Goal: Task Accomplishment & Management: Use online tool/utility

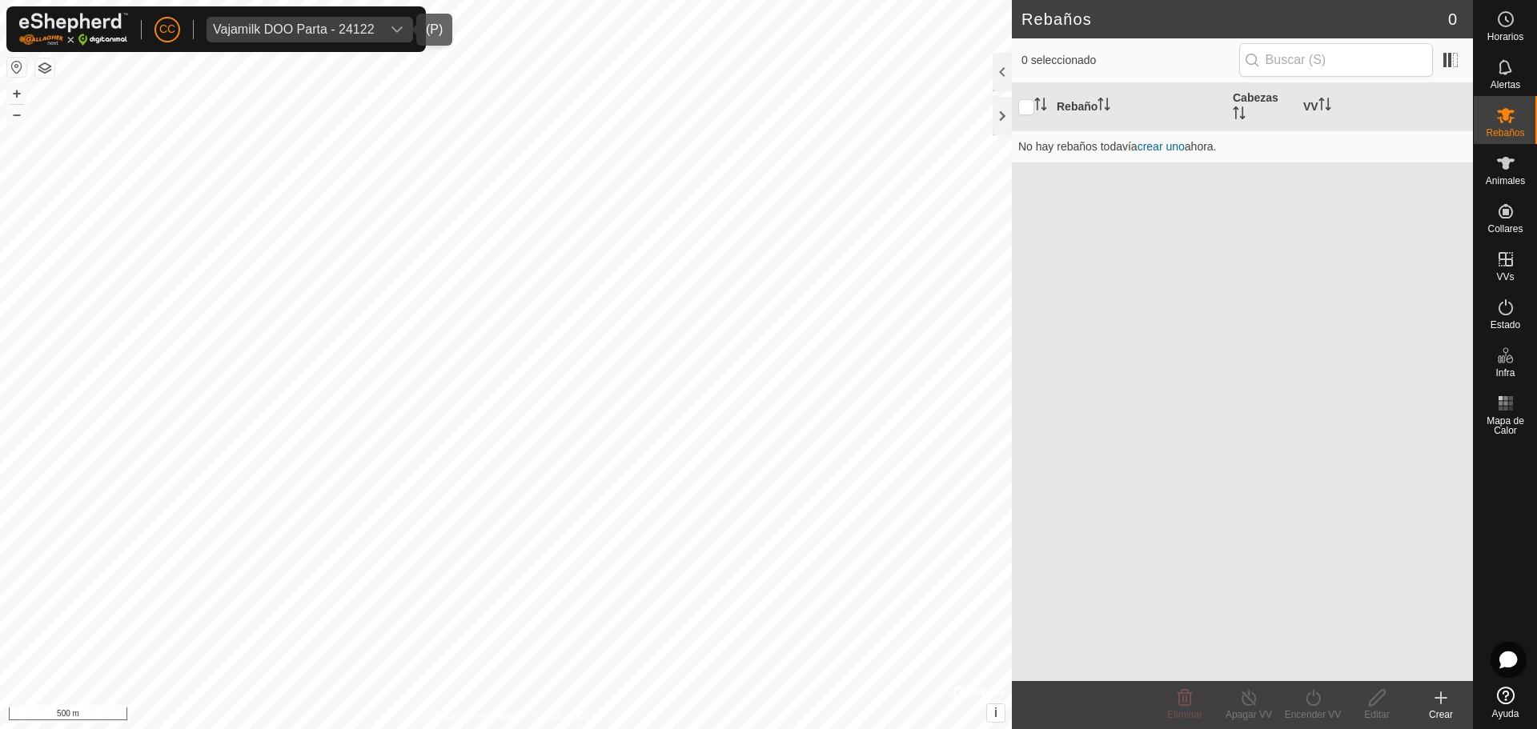
click at [267, 26] on div "Vajamilk DOO Parta - 24122" at bounding box center [294, 29] width 162 height 13
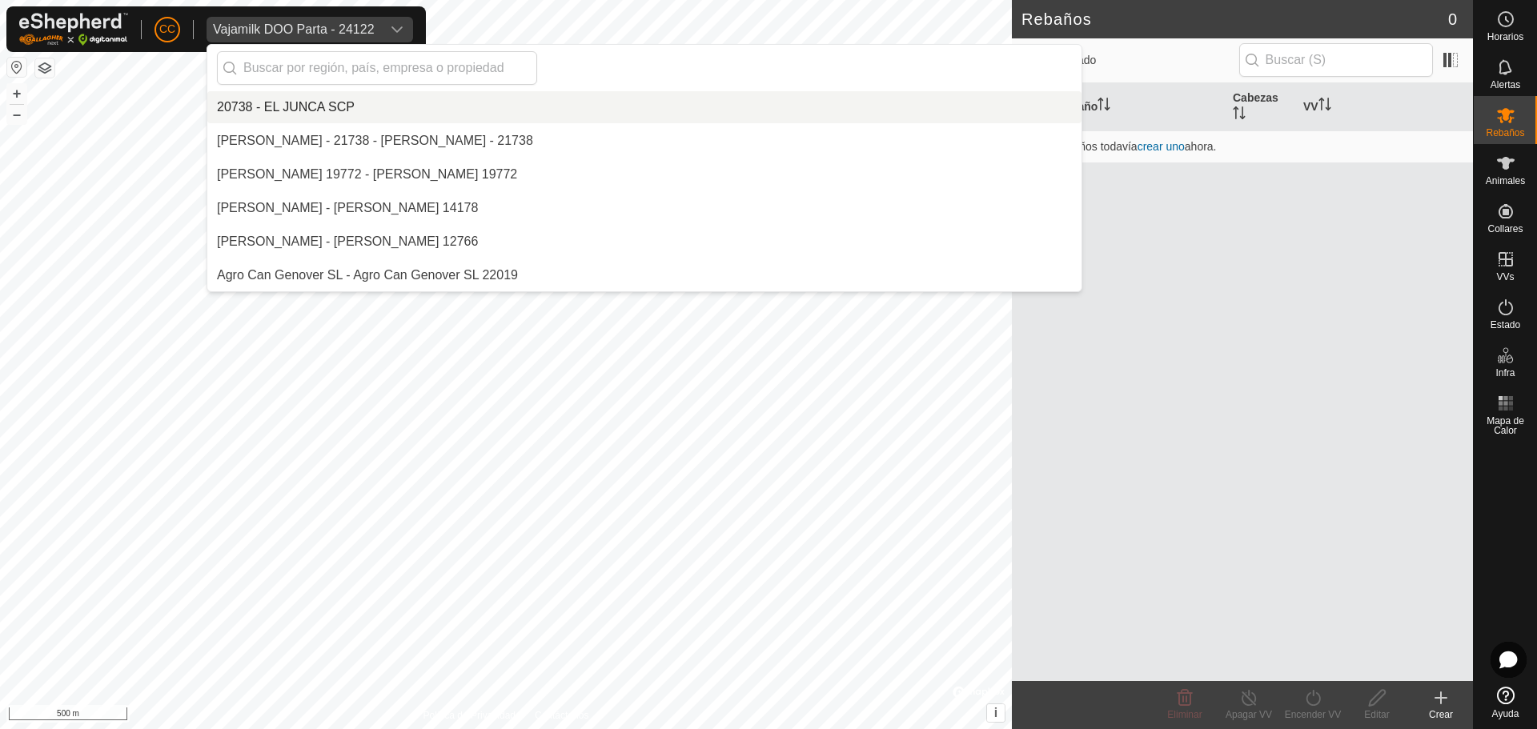
scroll to position [11367, 0]
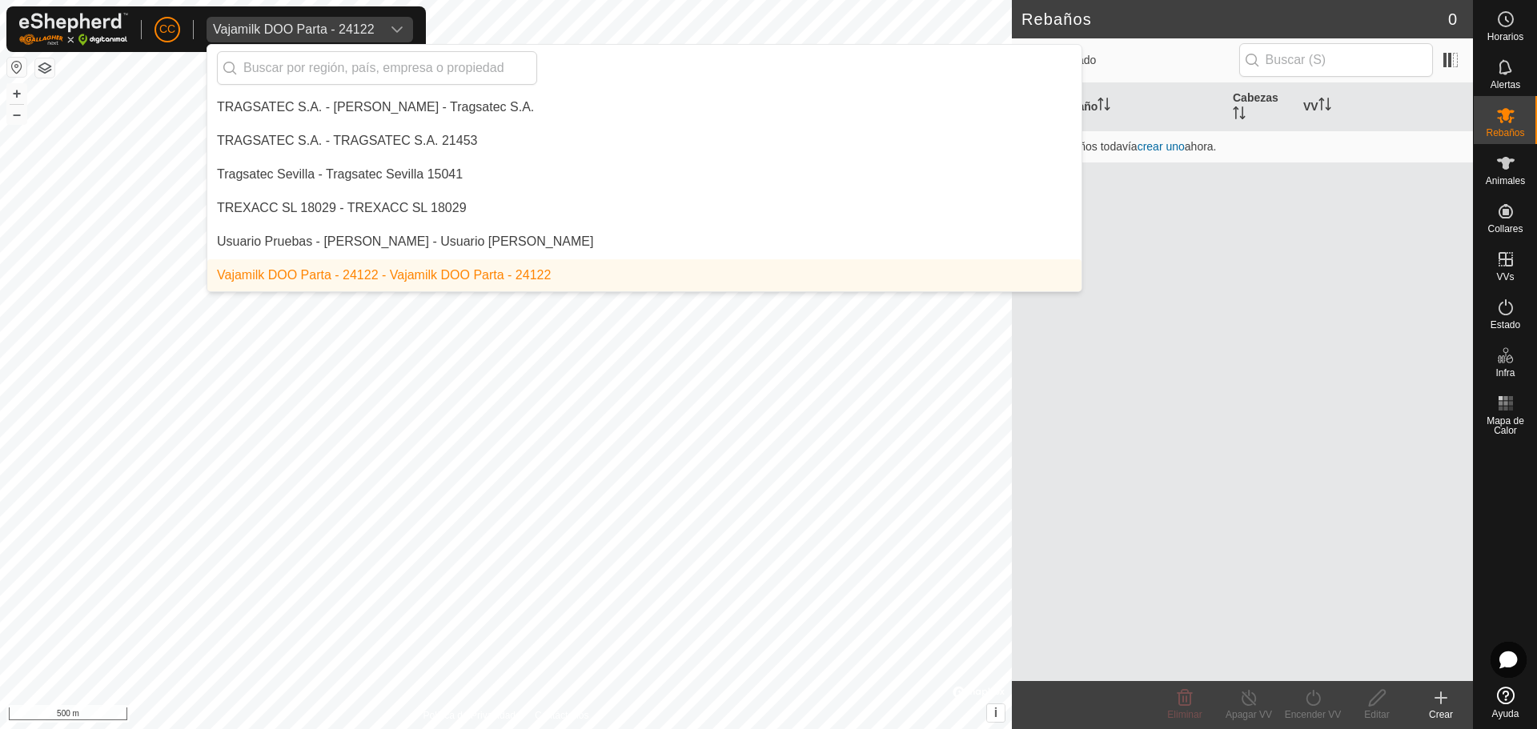
click at [295, 26] on div "Vajamilk DOO Parta - 24122" at bounding box center [294, 29] width 162 height 13
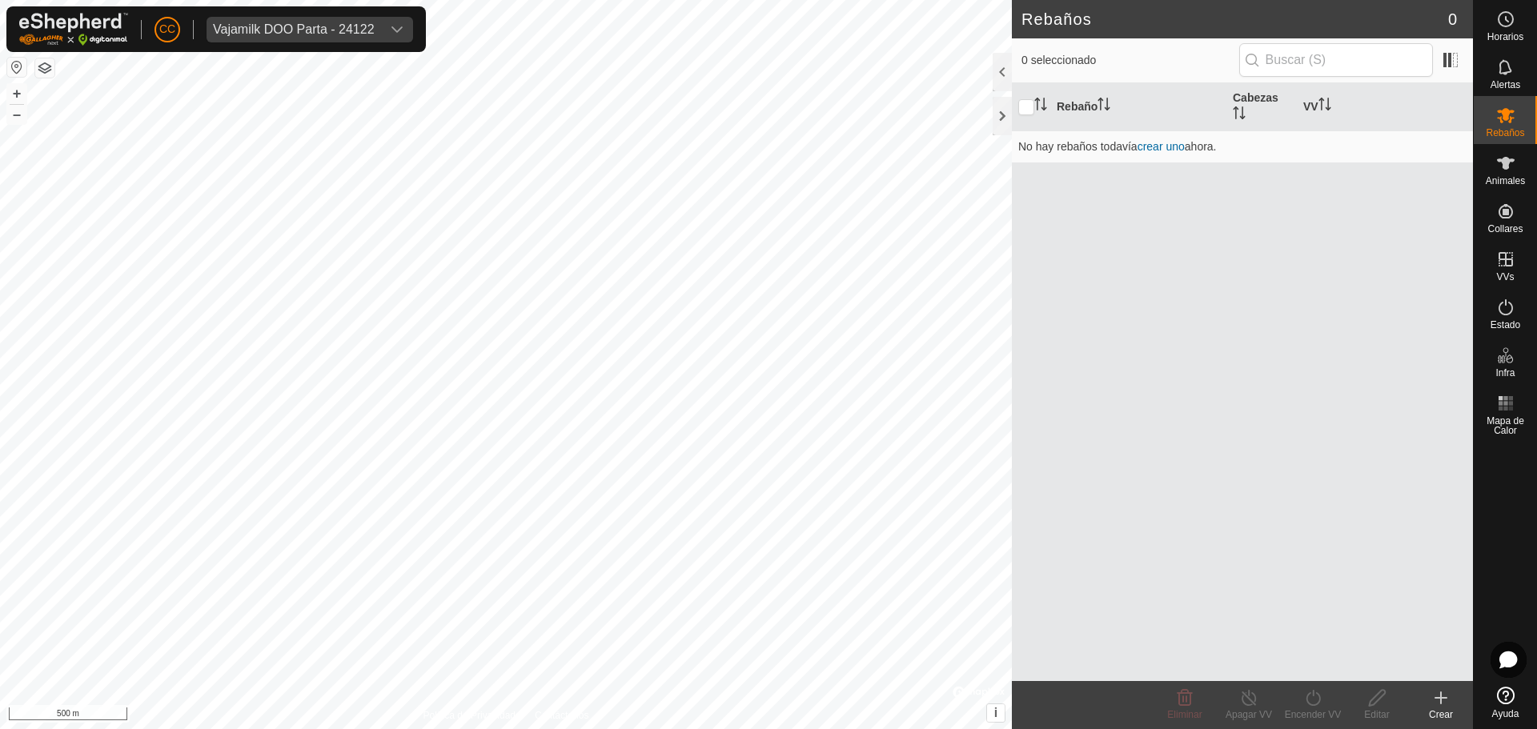
scroll to position [0, 0]
click at [1525, 176] on span "Animales" at bounding box center [1505, 181] width 39 height 10
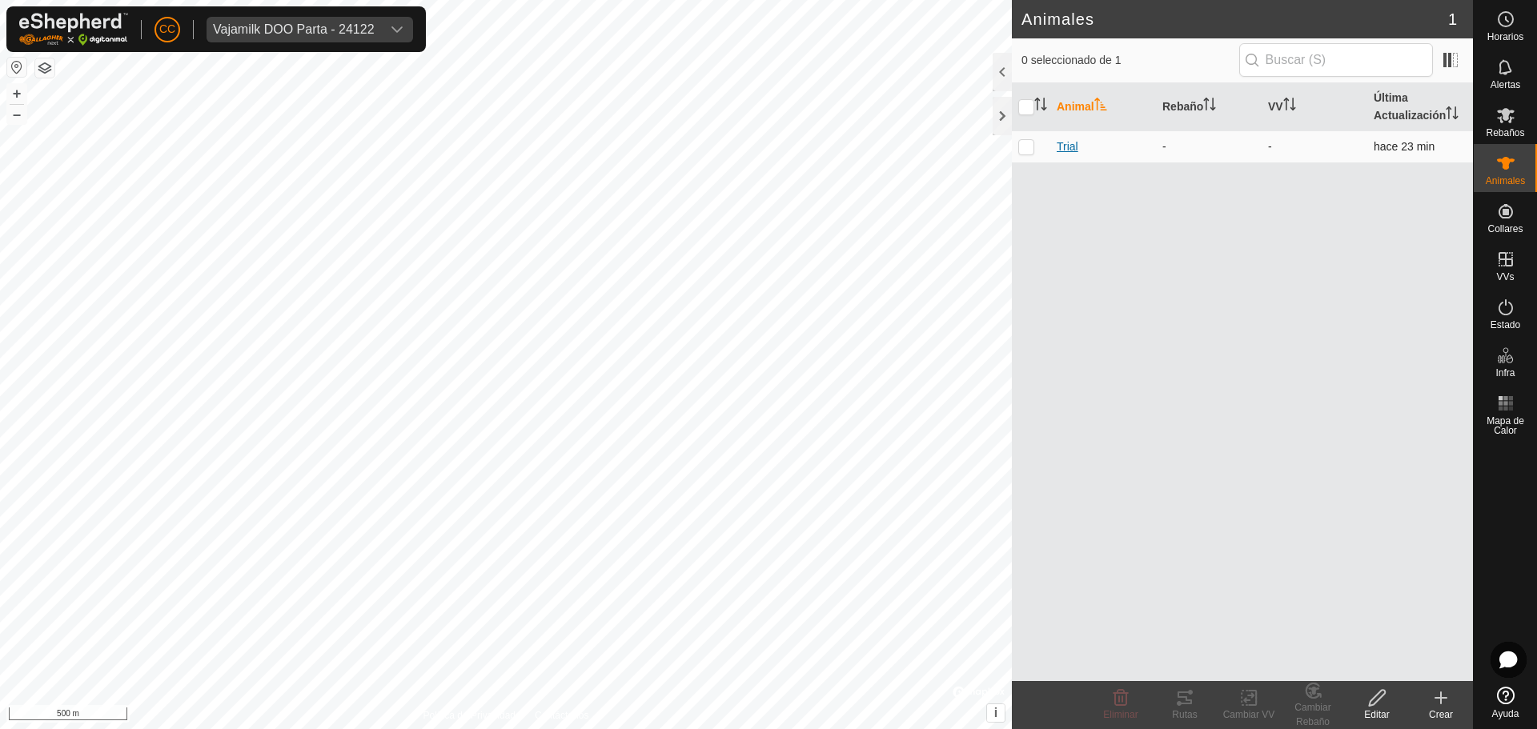
click at [1071, 151] on span "Trial" at bounding box center [1068, 147] width 22 height 17
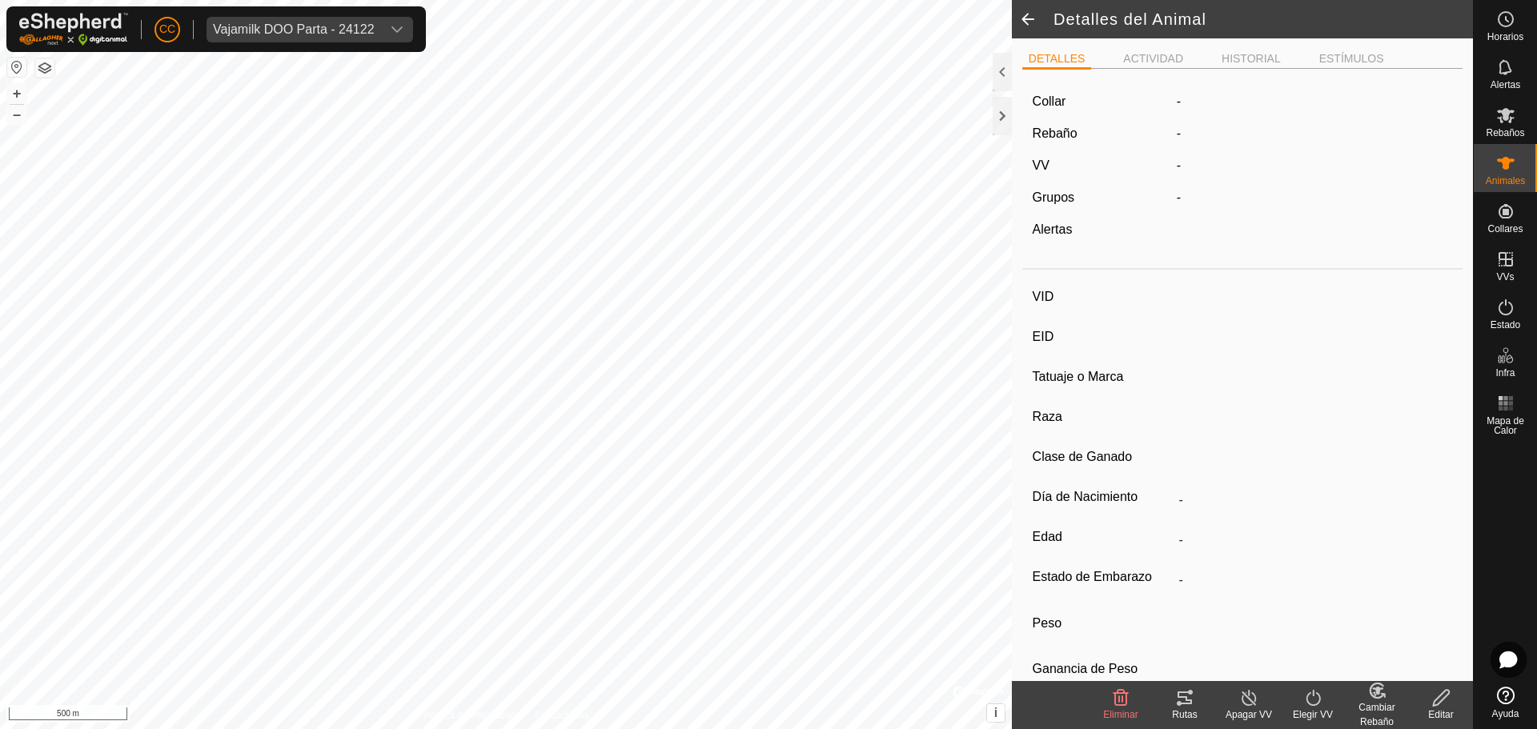
type input "Trial"
type input "-"
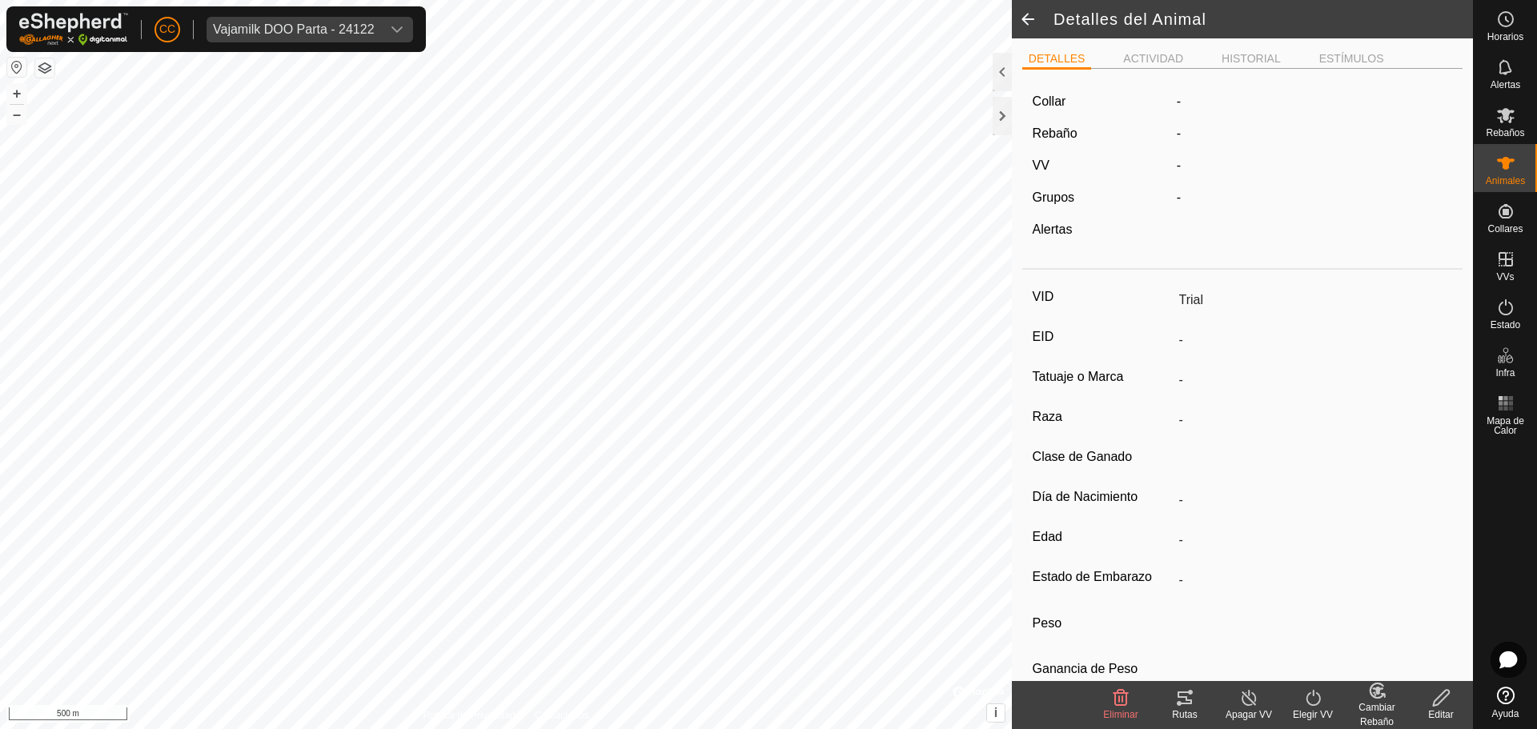
type input "0 kg"
type input "-"
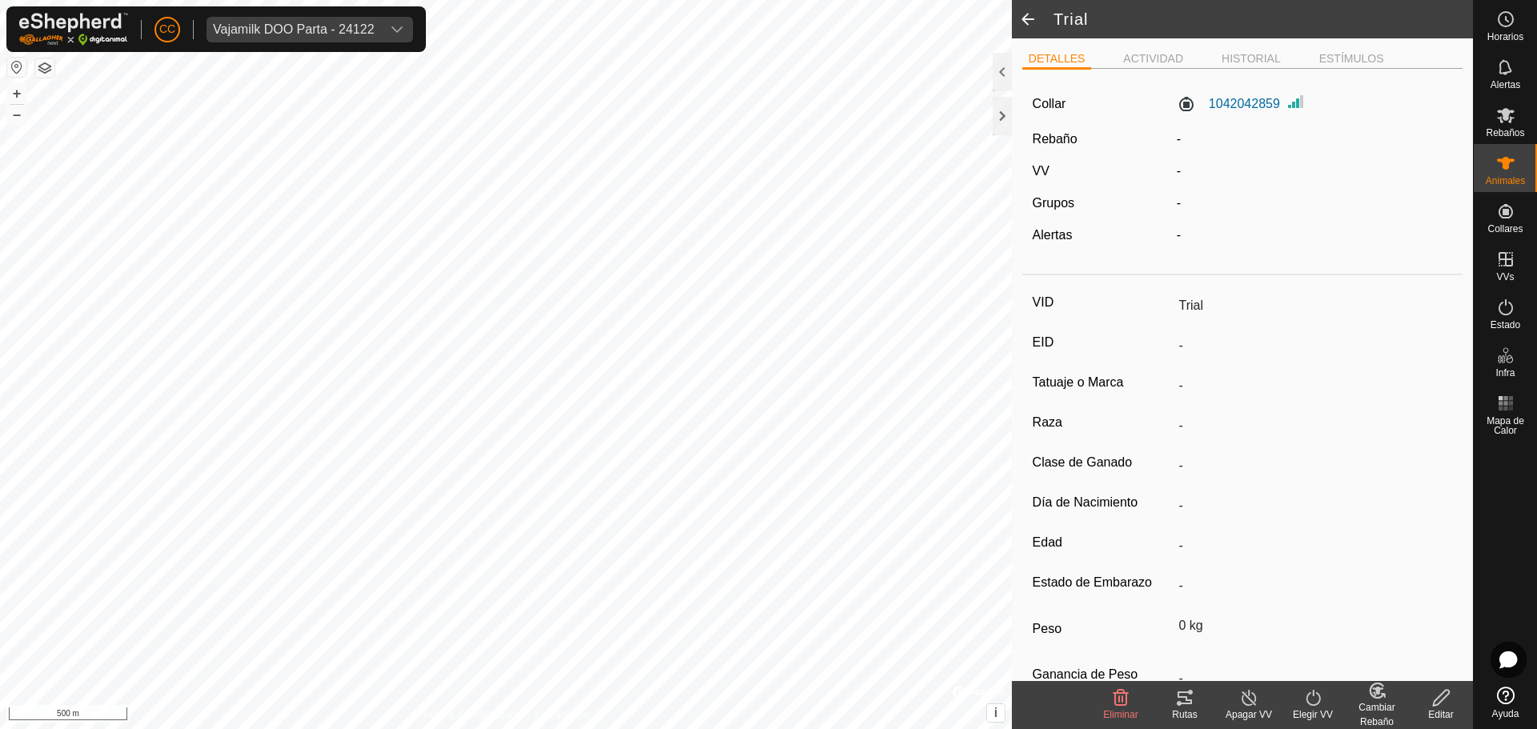
click at [1039, 16] on span at bounding box center [1028, 19] width 32 height 38
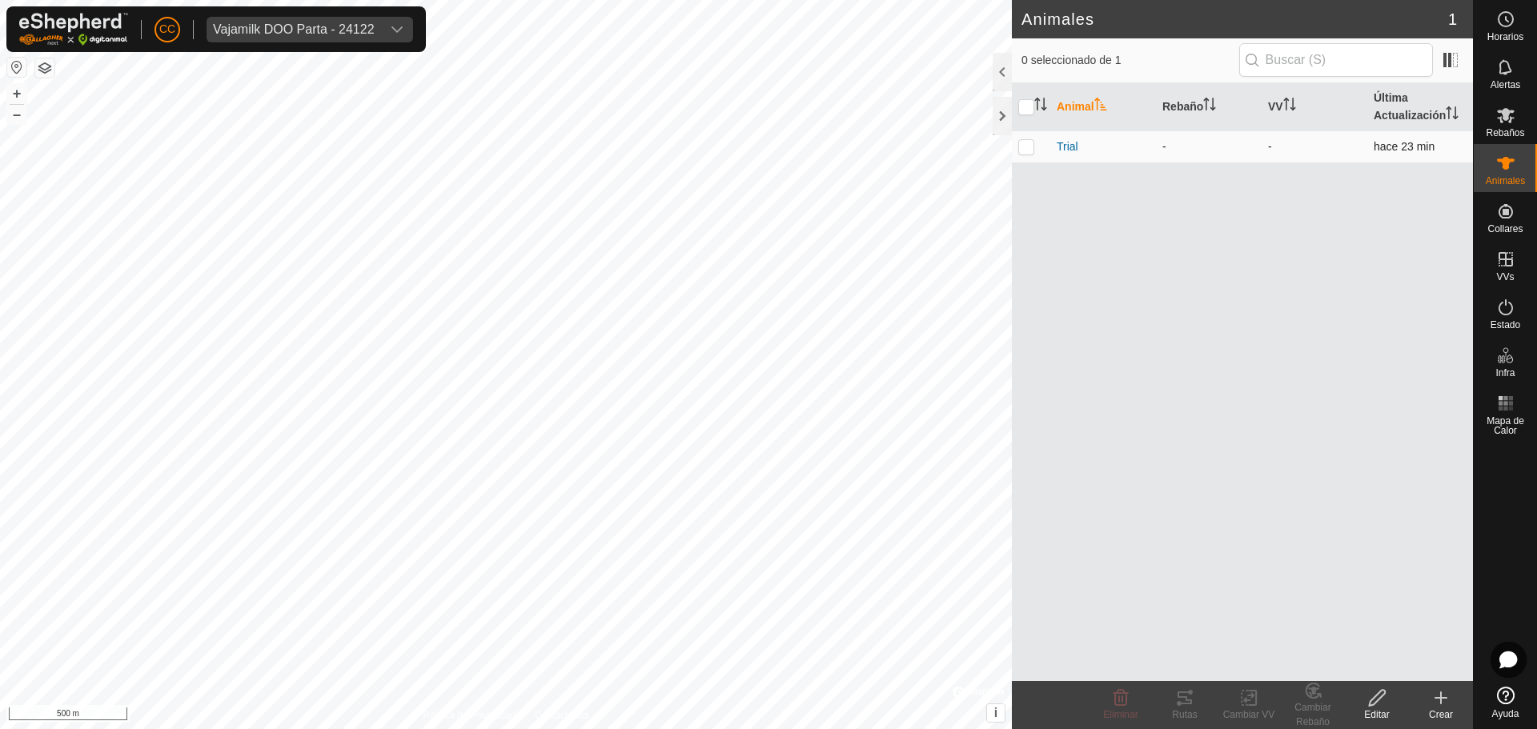
click at [1035, 149] on td at bounding box center [1031, 147] width 38 height 32
checkbox input "true"
click at [1191, 699] on icon at bounding box center [1184, 698] width 19 height 19
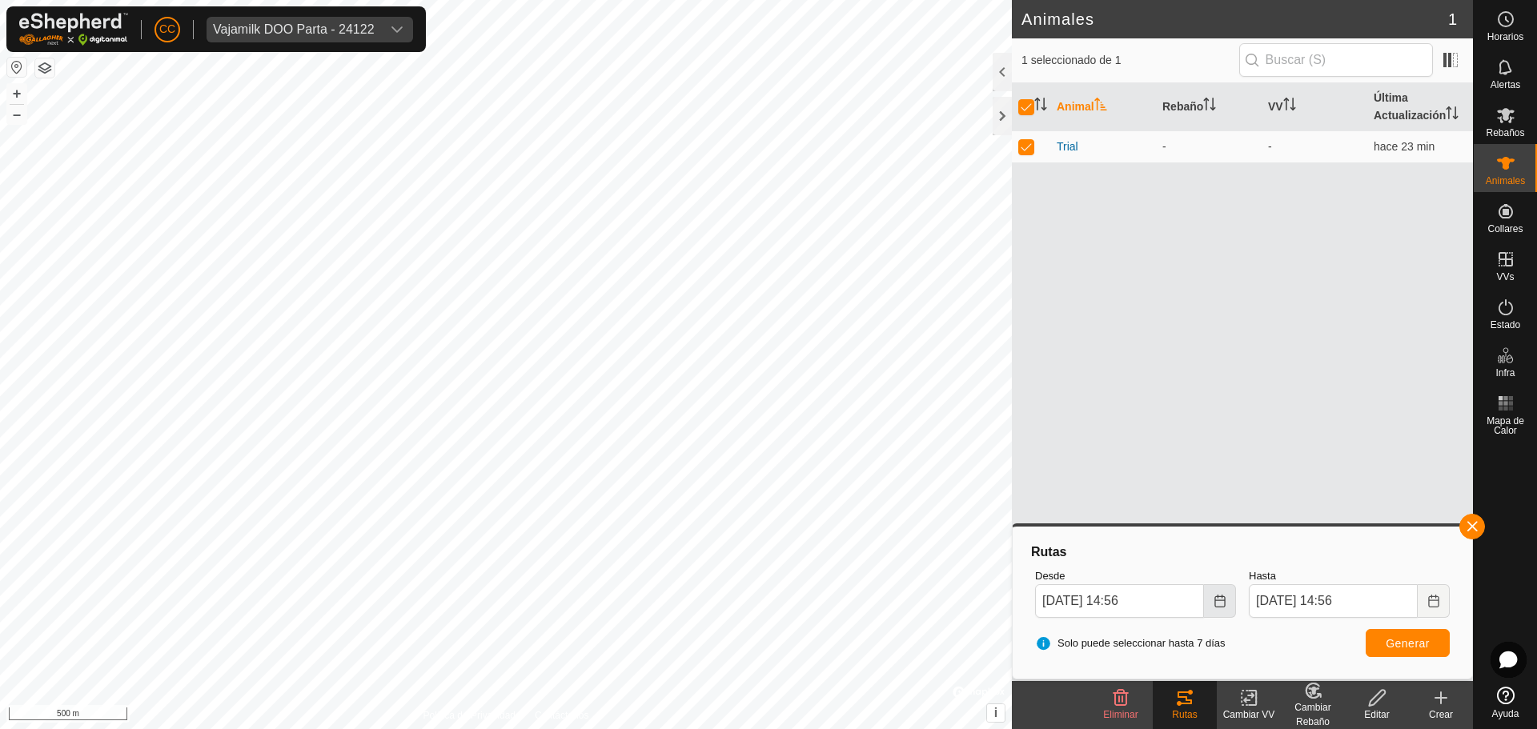
click at [1217, 601] on icon "Choose Date" at bounding box center [1220, 601] width 13 height 13
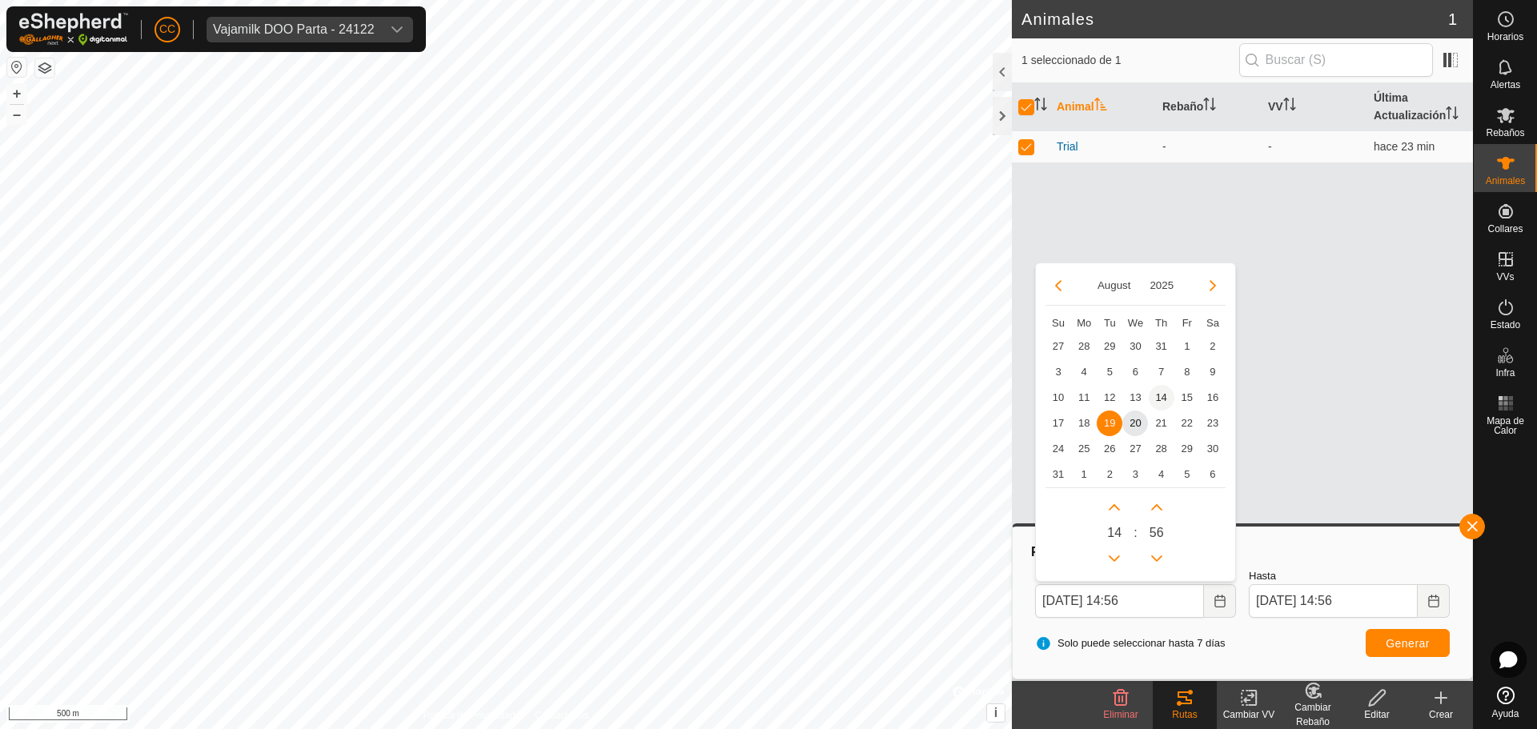
click at [1163, 399] on span "14" at bounding box center [1162, 398] width 26 height 26
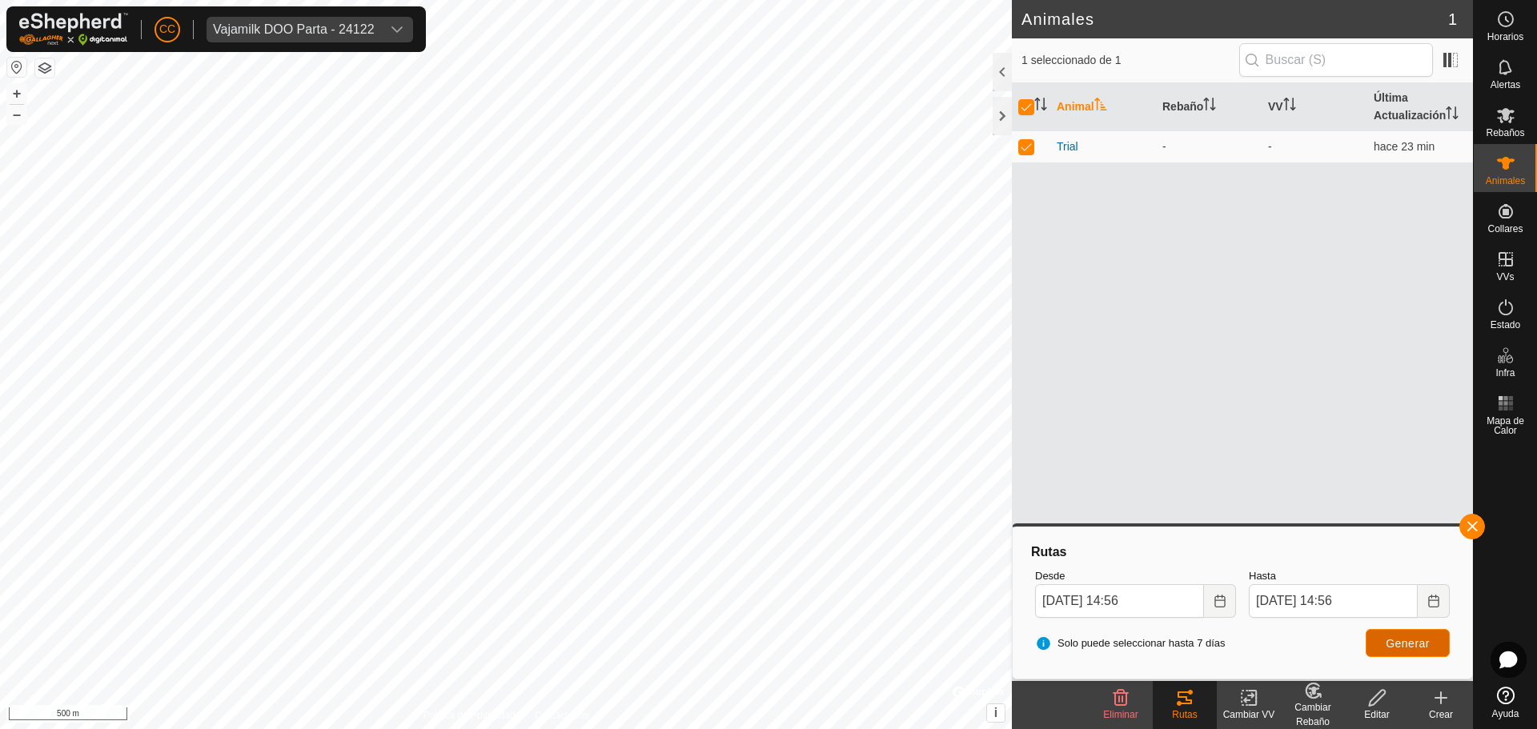
click at [1416, 646] on span "Generar" at bounding box center [1408, 643] width 44 height 13
click at [1224, 604] on icon "Choose Date" at bounding box center [1220, 601] width 13 height 13
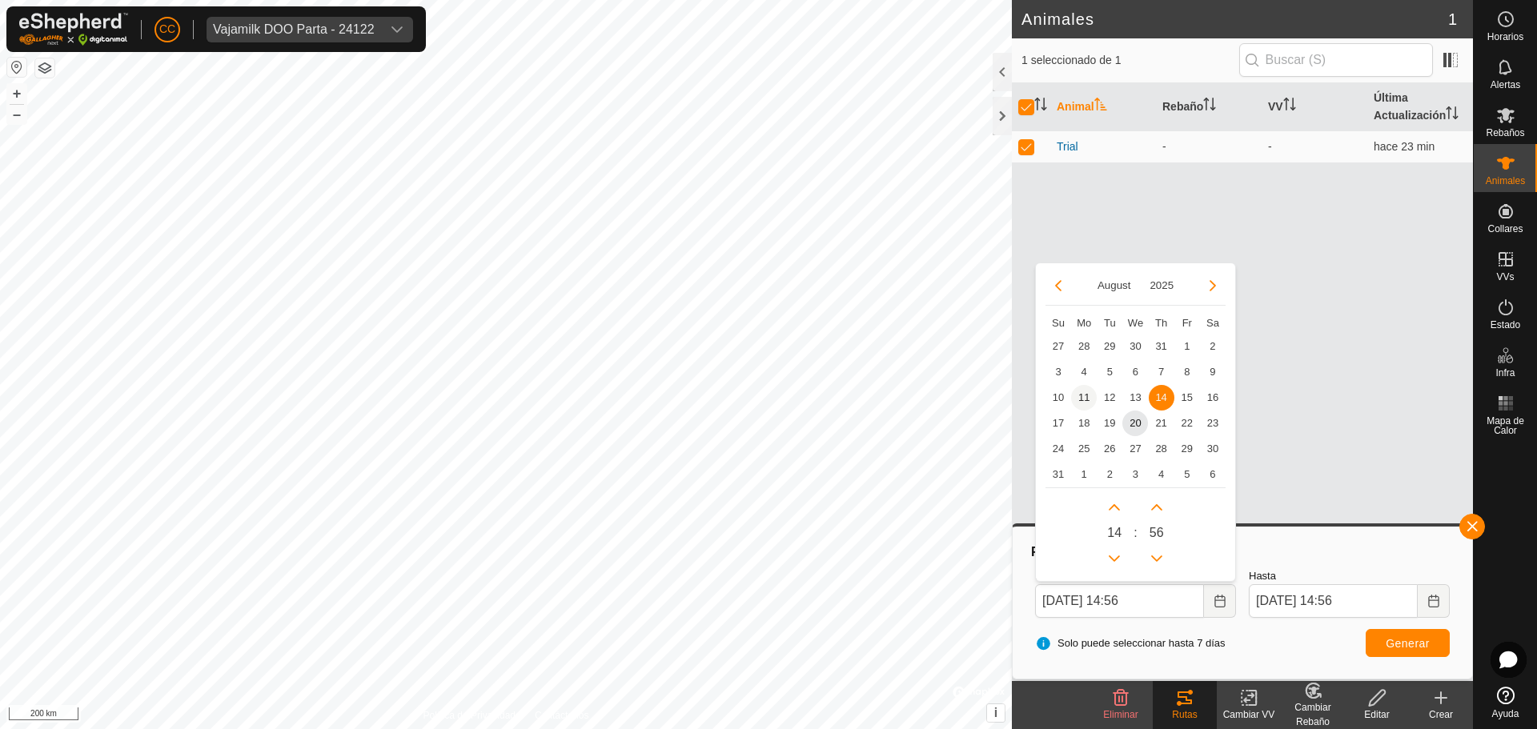
click at [1084, 392] on span "11" at bounding box center [1084, 398] width 26 height 26
type input "[DATE] 14:56"
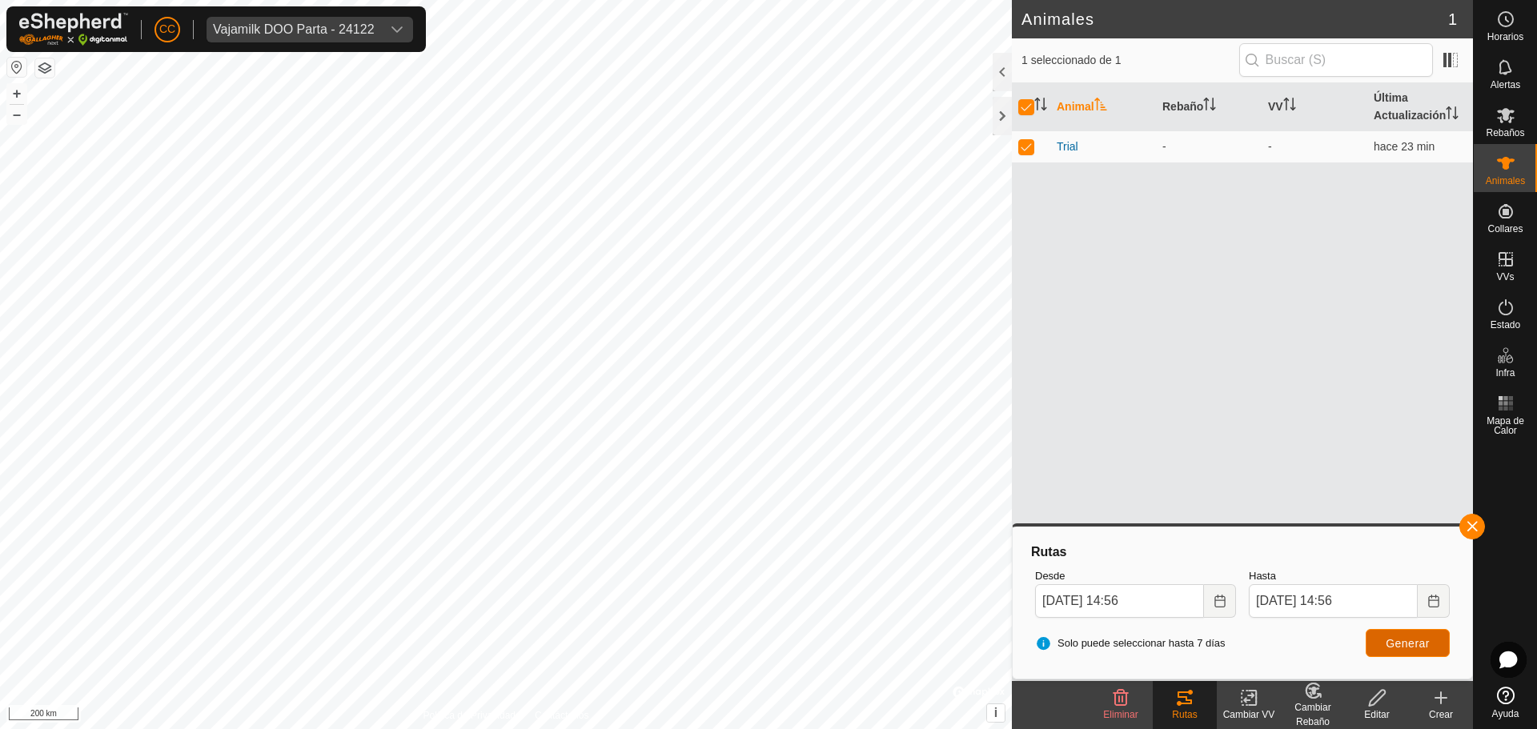
click at [1441, 653] on button "Generar" at bounding box center [1408, 643] width 84 height 28
click at [1423, 603] on button "Choose Date" at bounding box center [1434, 602] width 32 height 34
click at [1227, 608] on button "Choose Date" at bounding box center [1220, 602] width 32 height 34
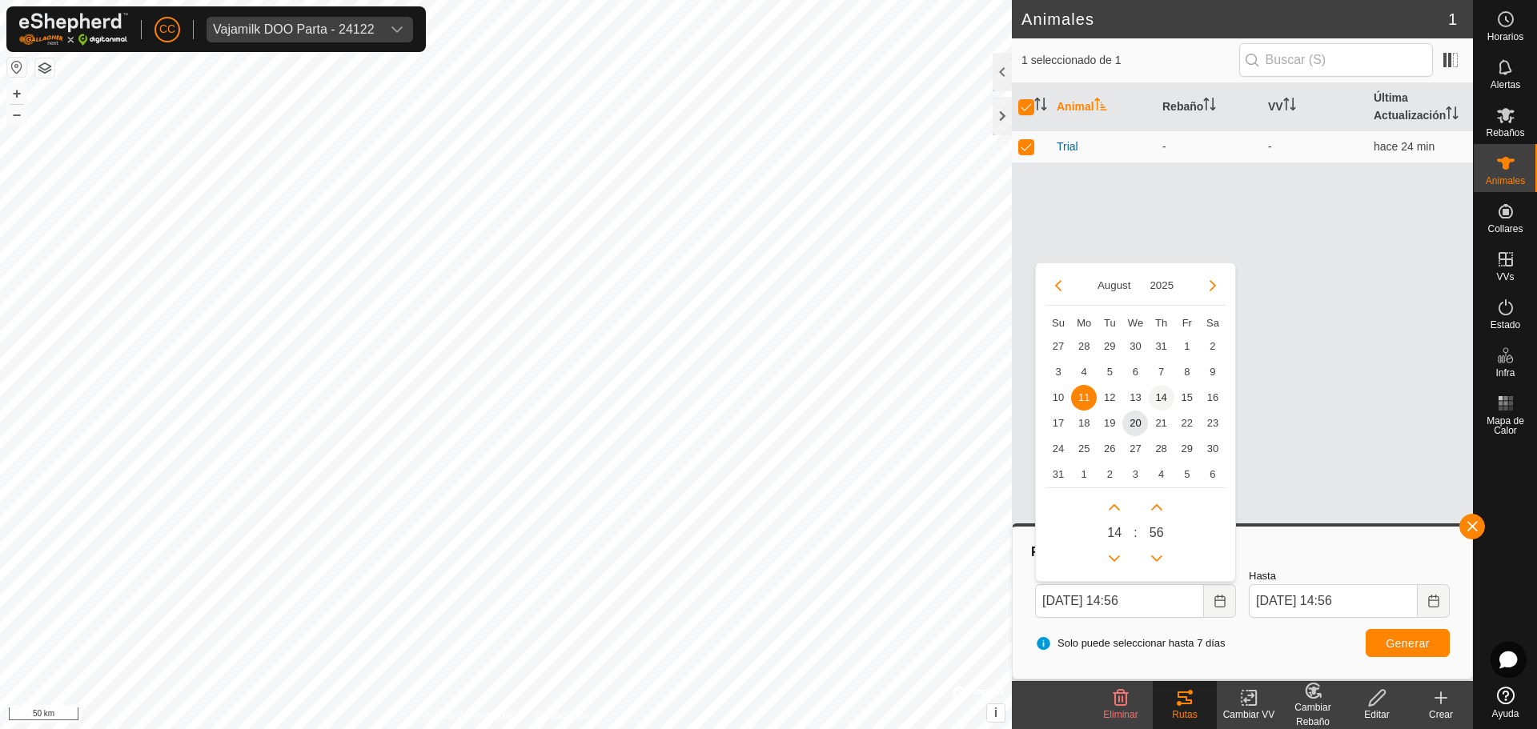
click at [1160, 398] on span "14" at bounding box center [1162, 398] width 26 height 26
type input "[DATE] 14:56"
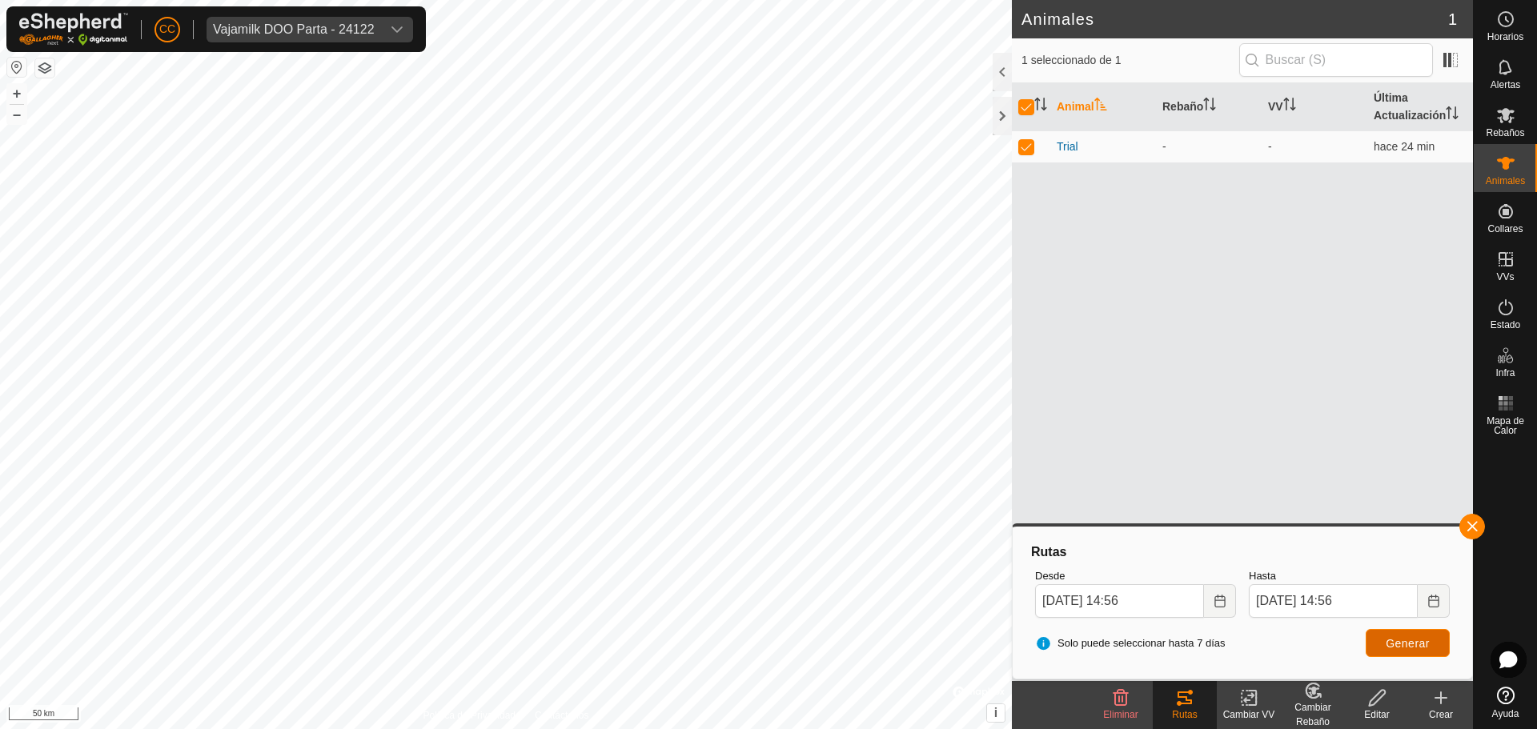
click at [1399, 645] on span "Generar" at bounding box center [1408, 643] width 44 height 13
click at [1439, 599] on icon "Choose Date" at bounding box center [1434, 601] width 10 height 13
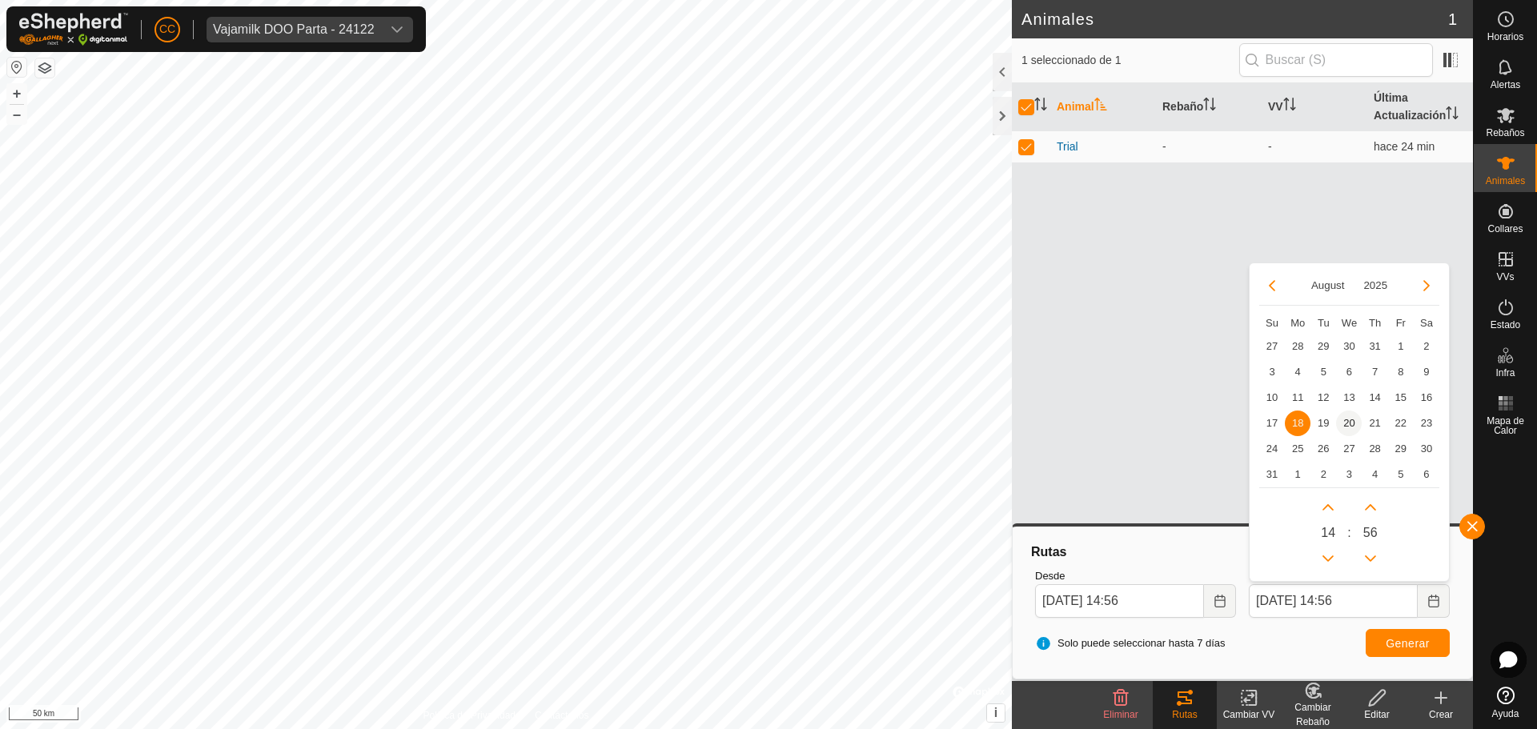
click at [1344, 424] on span "20" at bounding box center [1349, 424] width 26 height 26
type input "[DATE] 14:56"
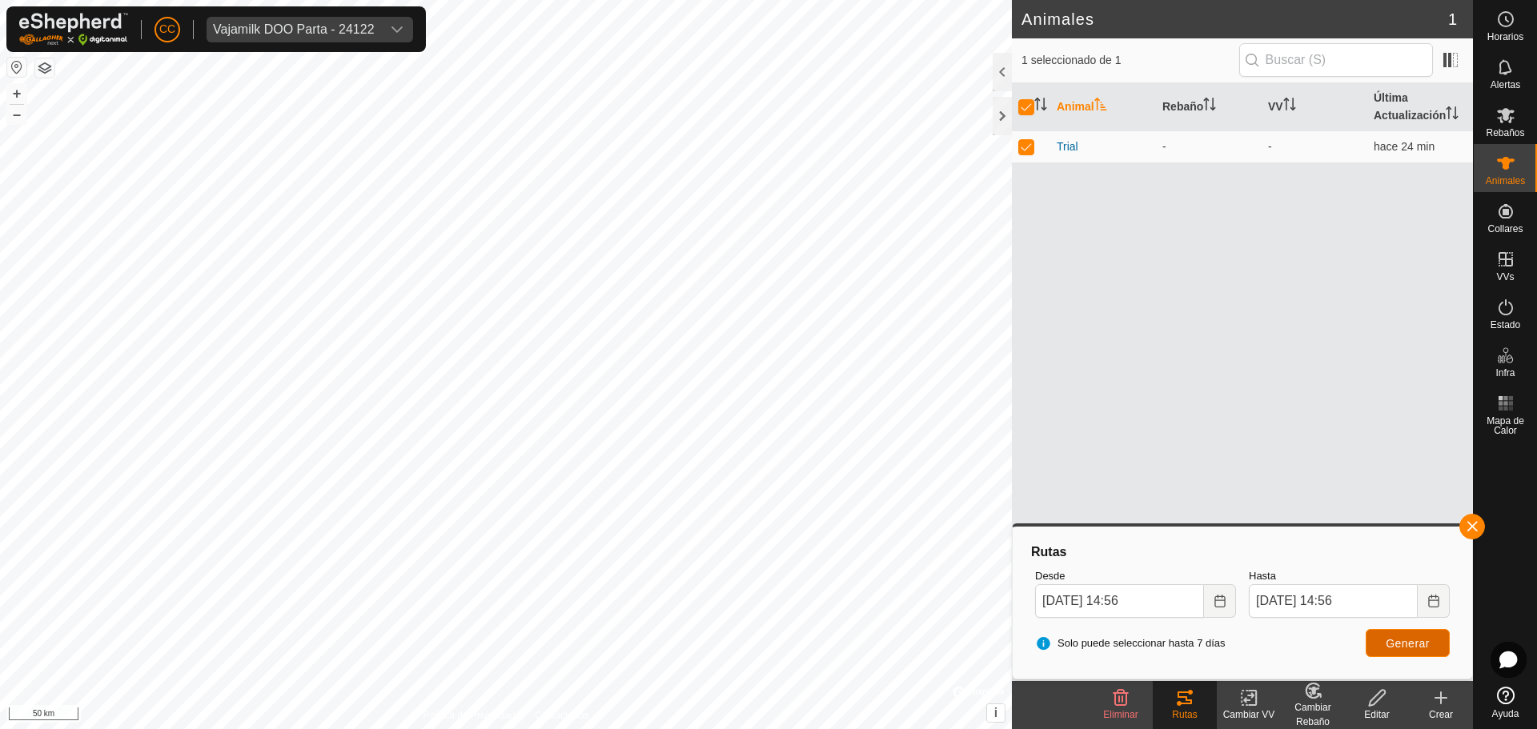
click at [1384, 649] on button "Generar" at bounding box center [1408, 643] width 84 height 28
drag, startPoint x: 1014, startPoint y: 520, endPoint x: 43, endPoint y: 66, distance: 1071.8
click at [43, 66] on button "button" at bounding box center [44, 67] width 19 height 19
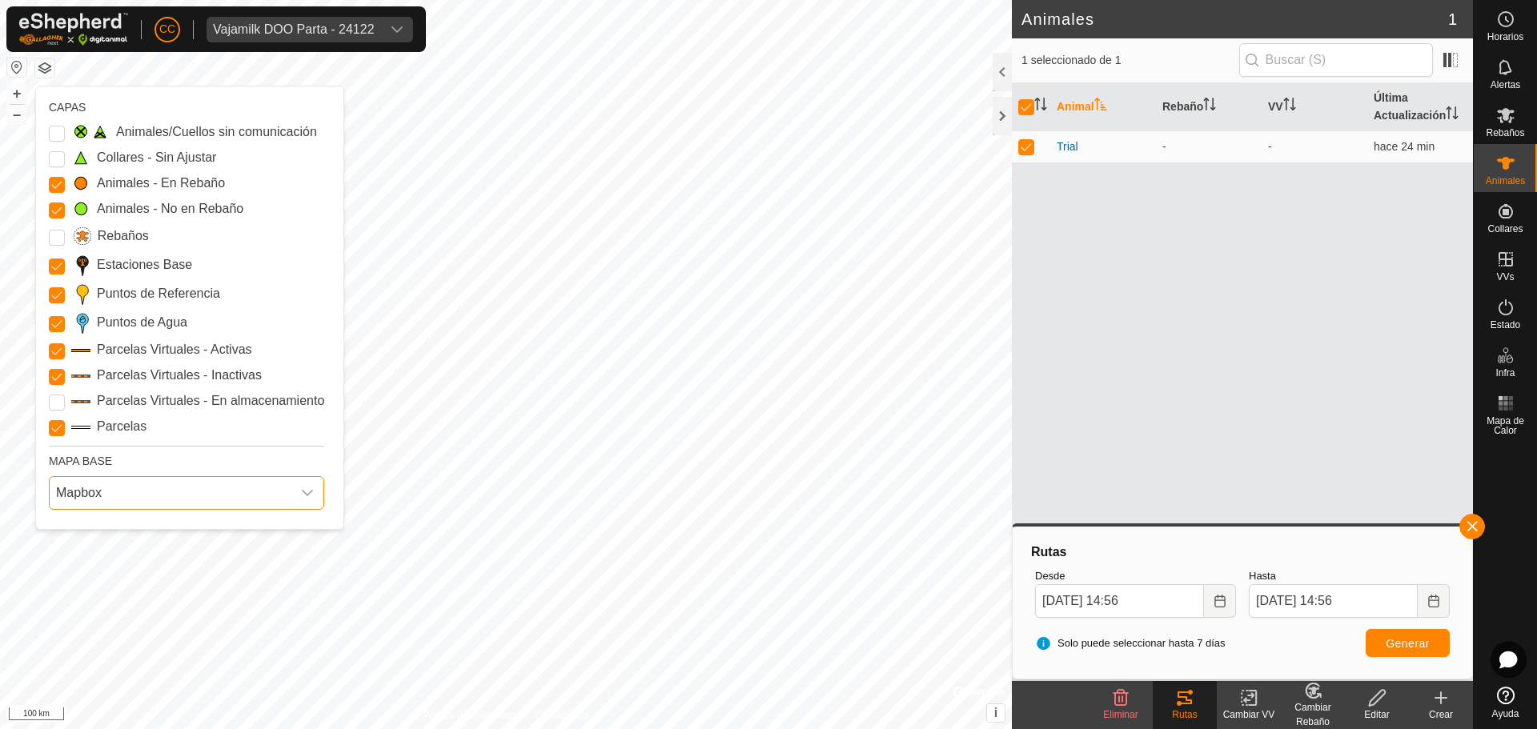
click at [97, 505] on span "Mapbox" at bounding box center [171, 493] width 242 height 32
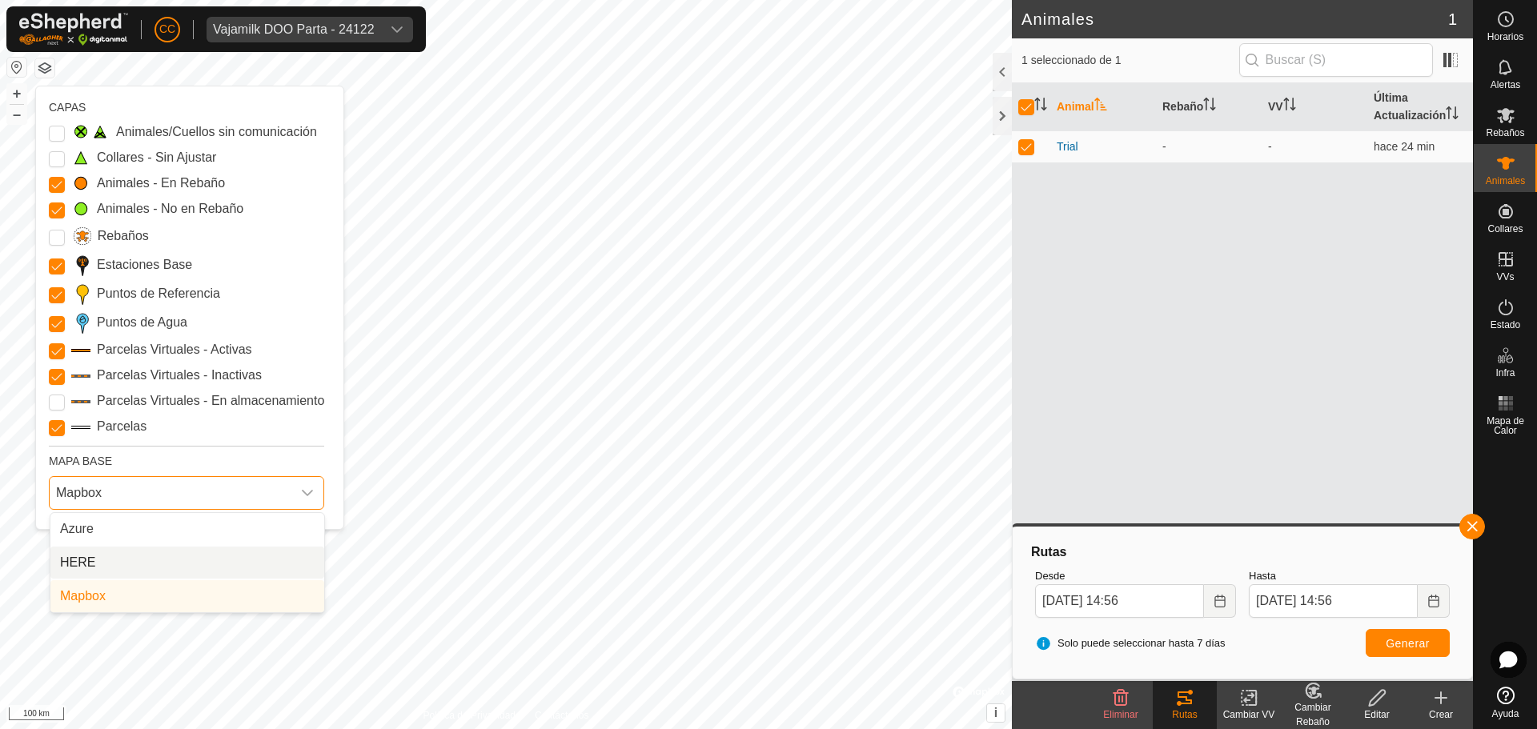
click at [123, 571] on li "HERE" at bounding box center [187, 563] width 274 height 32
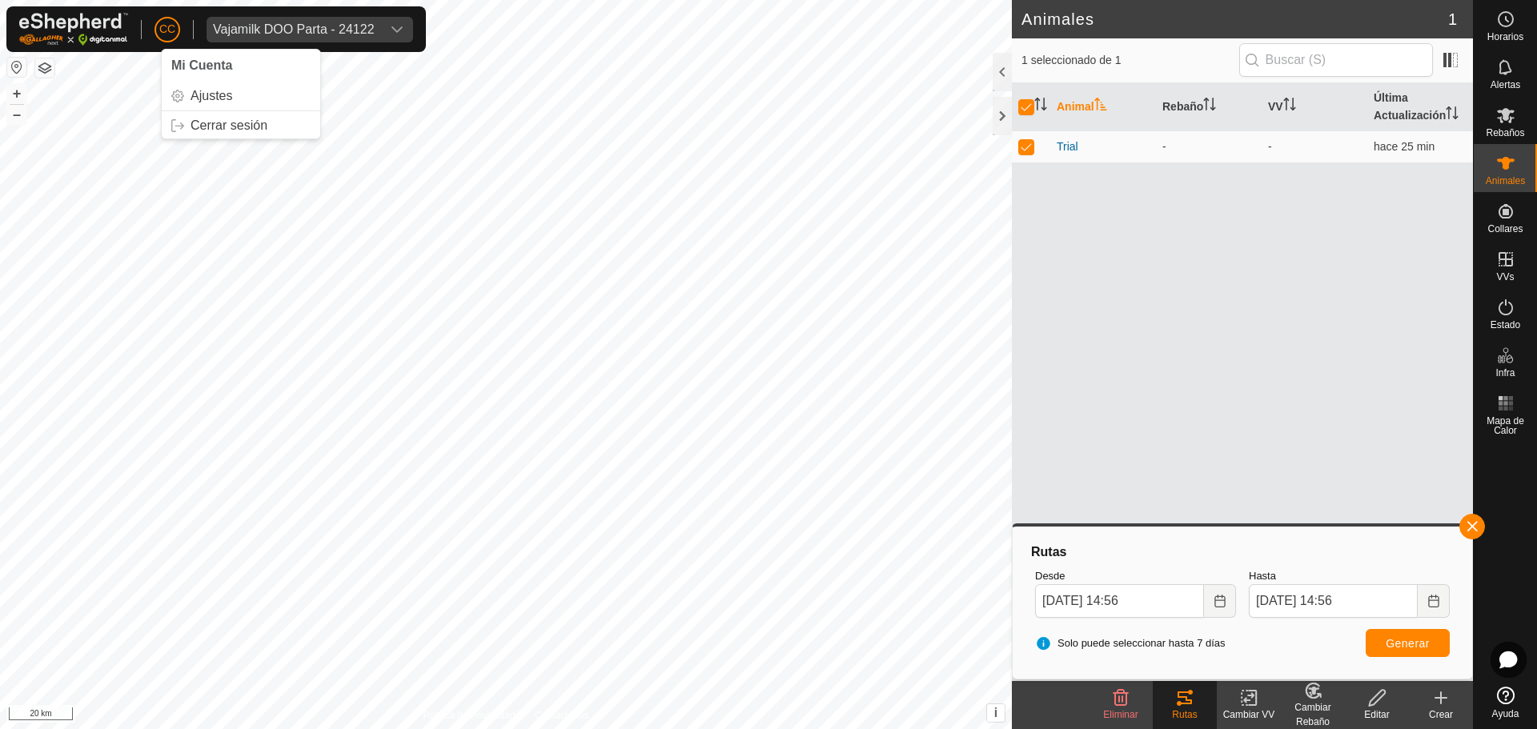
click at [40, 67] on button "button" at bounding box center [44, 67] width 19 height 19
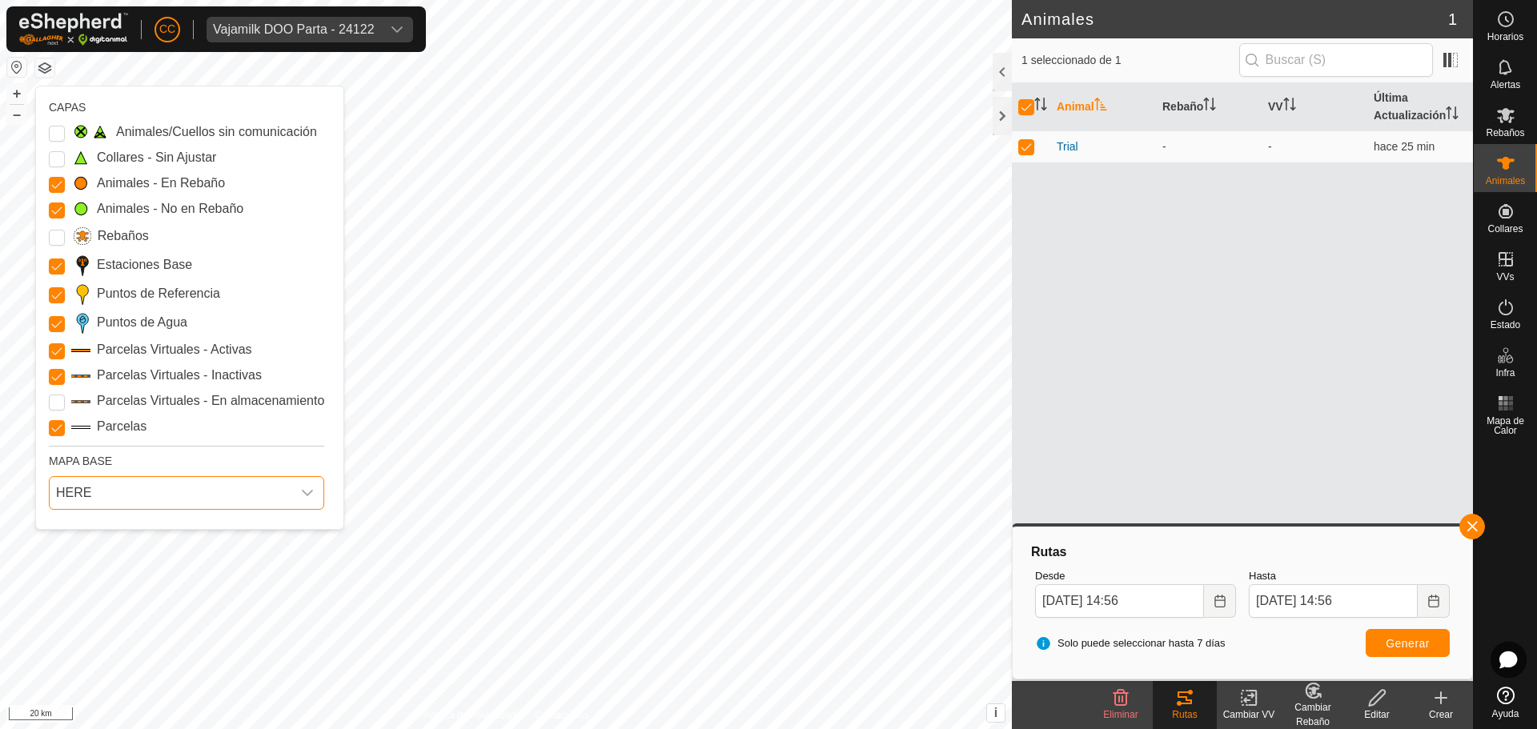
click at [140, 493] on span "HERE" at bounding box center [171, 493] width 242 height 32
drag, startPoint x: 101, startPoint y: 547, endPoint x: 143, endPoint y: 538, distance: 42.6
click at [143, 538] on ul "Azure HERE Mapbox" at bounding box center [187, 562] width 274 height 99
click at [143, 537] on li "Azure" at bounding box center [187, 529] width 274 height 32
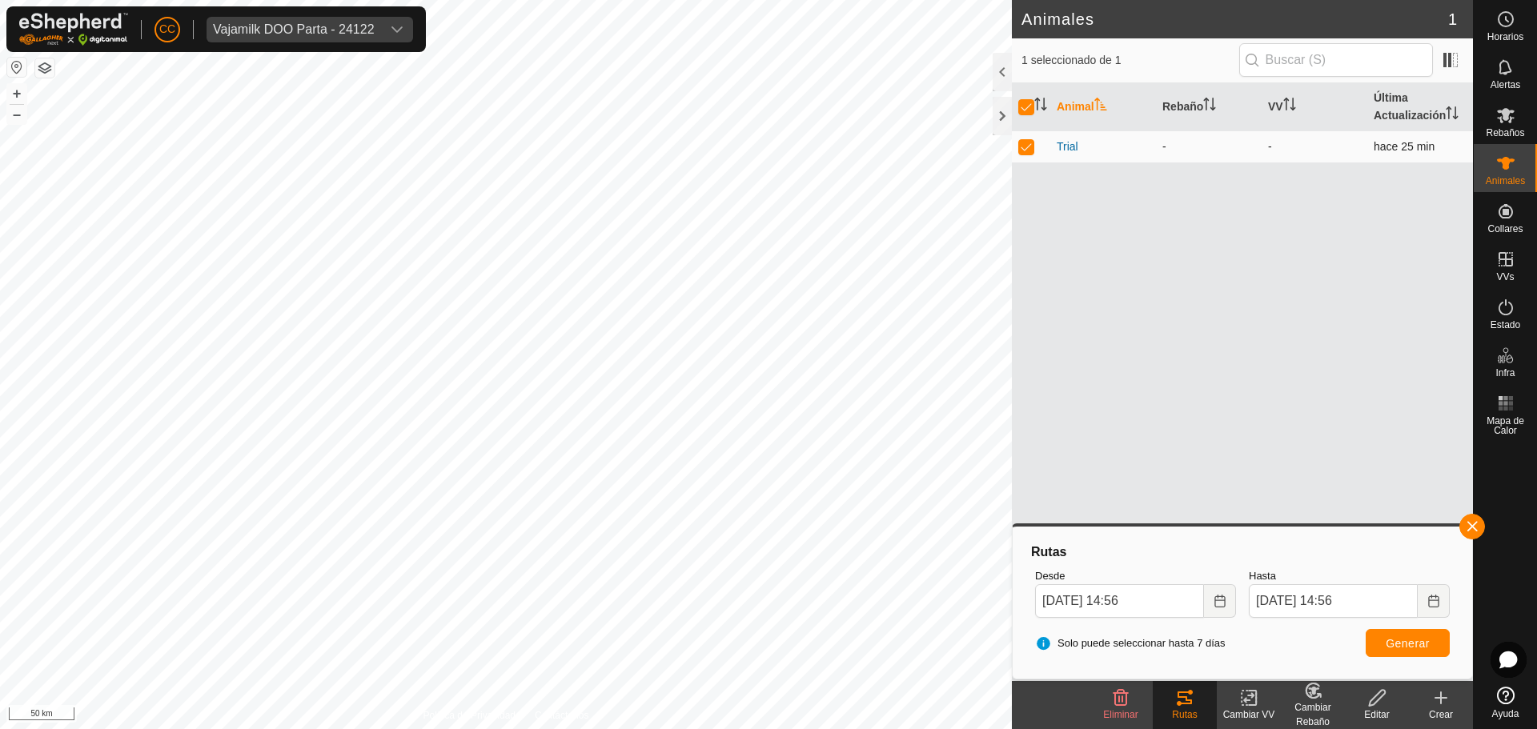
click at [1423, 146] on span "hace 25 min" at bounding box center [1404, 146] width 61 height 13
click at [1449, 54] on span at bounding box center [1451, 60] width 26 height 26
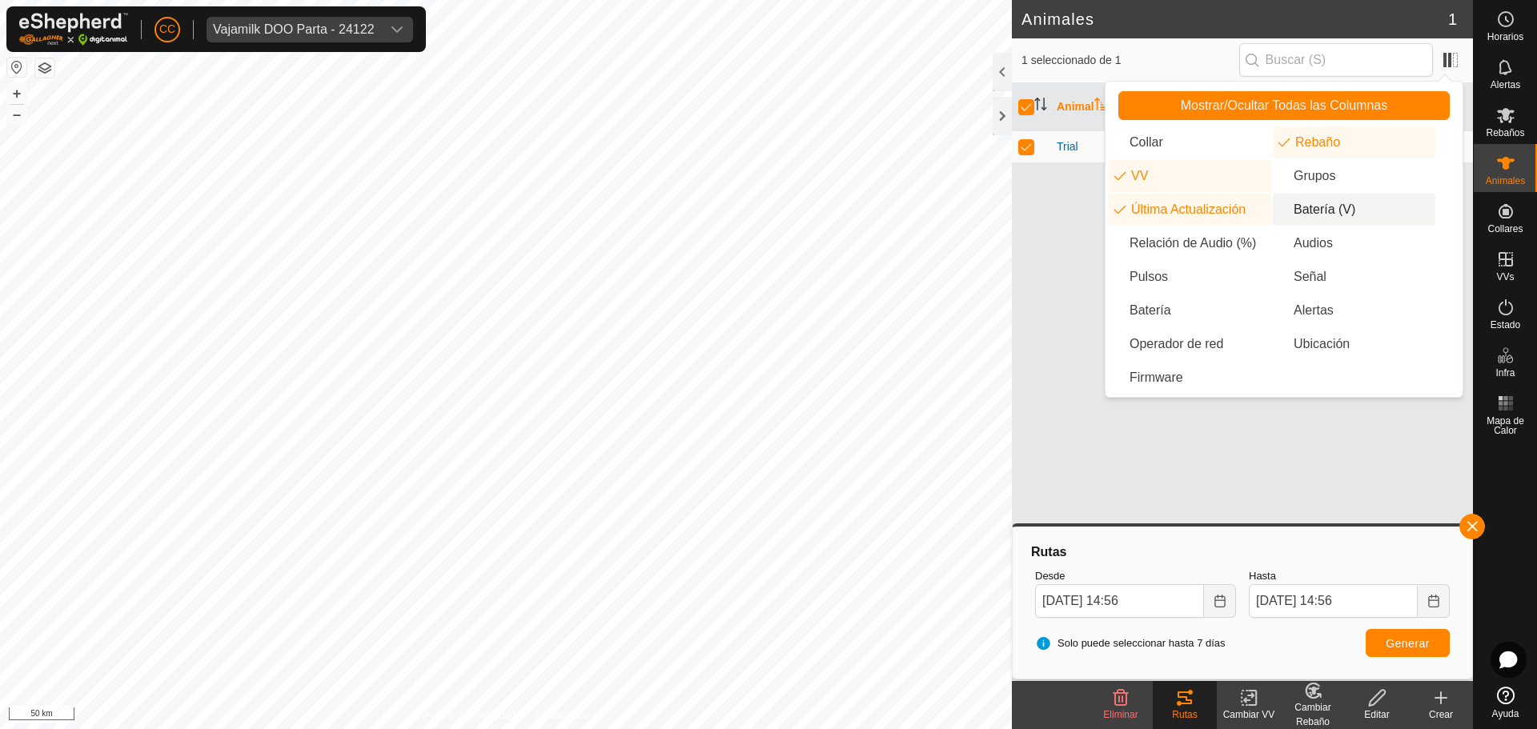
click at [1338, 215] on li "Batería (V)" at bounding box center [1354, 210] width 163 height 32
click at [1190, 318] on li "Batería" at bounding box center [1190, 311] width 163 height 32
click at [1061, 291] on div "Animal Rebaño VV Última Actualización Batería Trial - - hace 26 min" at bounding box center [1242, 382] width 461 height 598
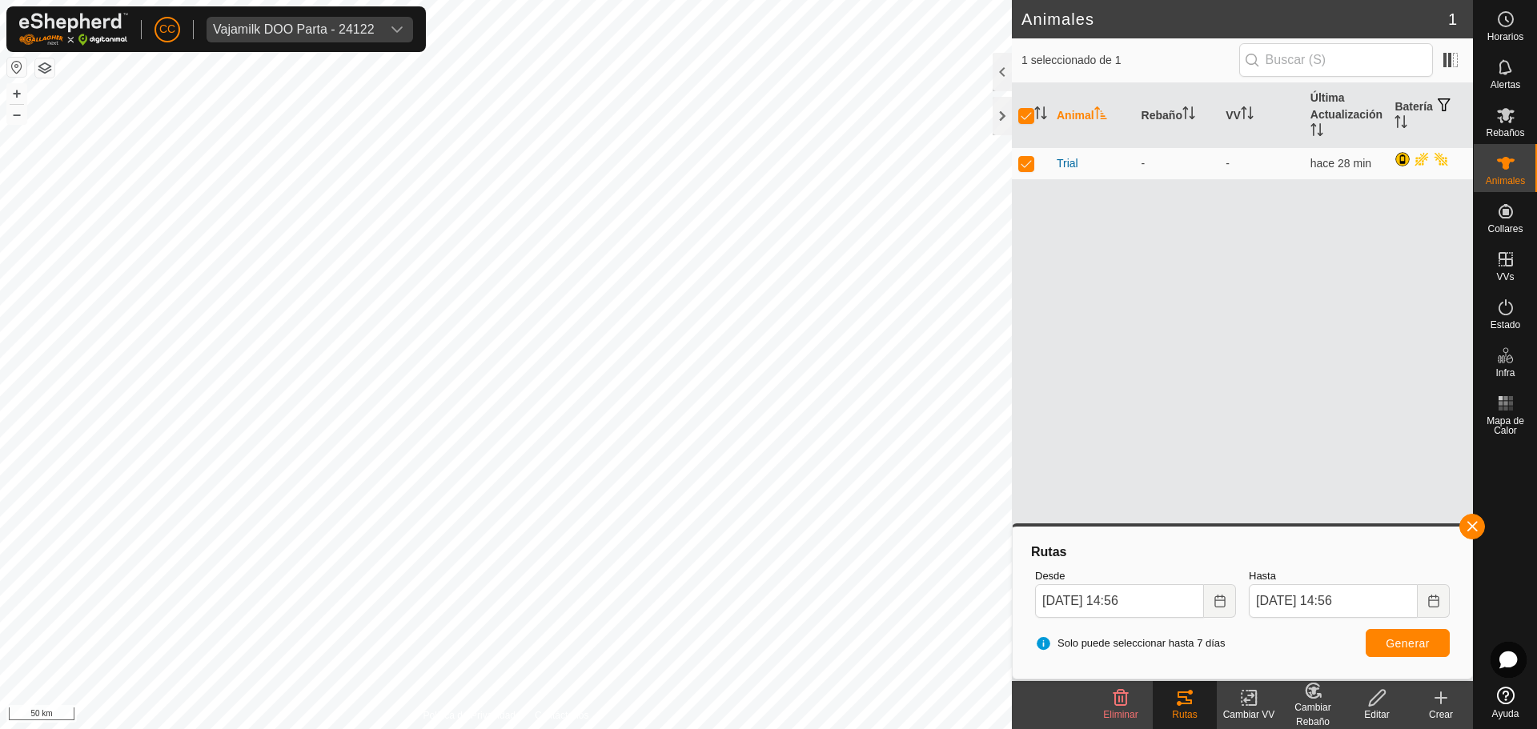
click at [1307, 400] on div "Animal Rebaño VV Última Actualización Batería Trial - - hace 28 min" at bounding box center [1242, 382] width 461 height 598
